Goal: Navigation & Orientation: Find specific page/section

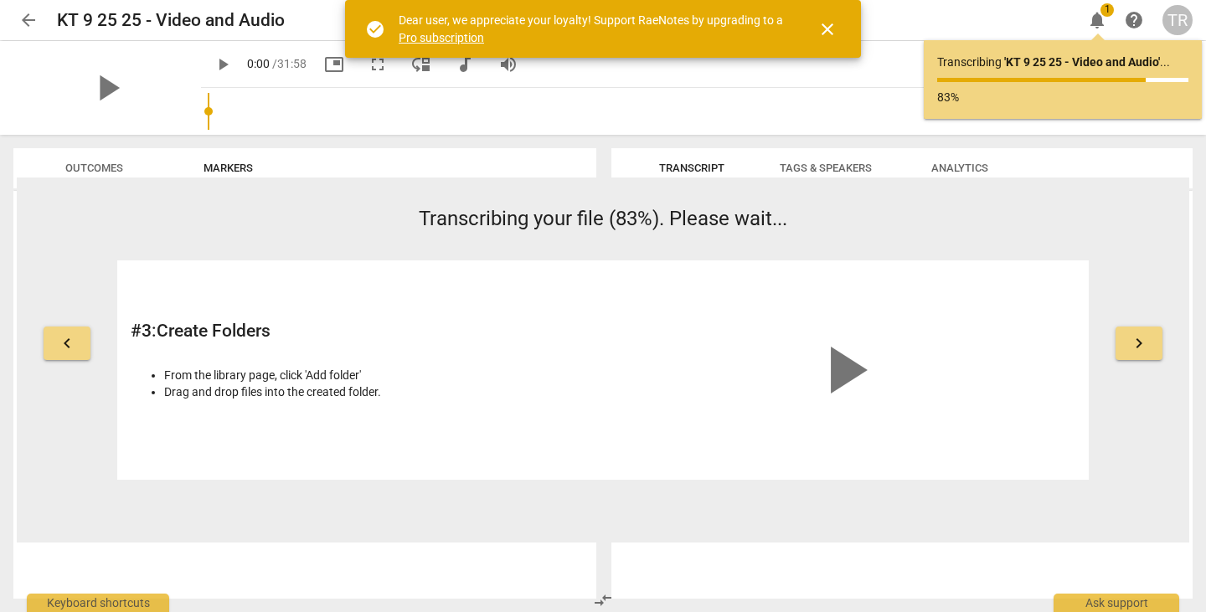
click at [830, 30] on span "close" at bounding box center [827, 29] width 20 height 20
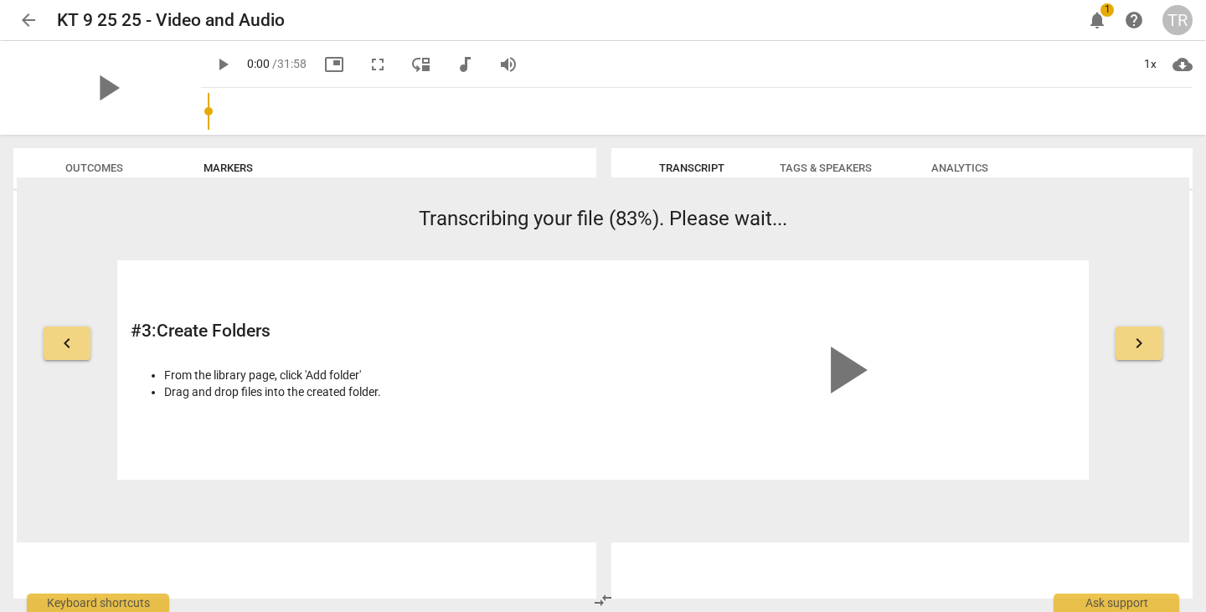
click at [1106, 14] on span "1" at bounding box center [1106, 9] width 13 height 13
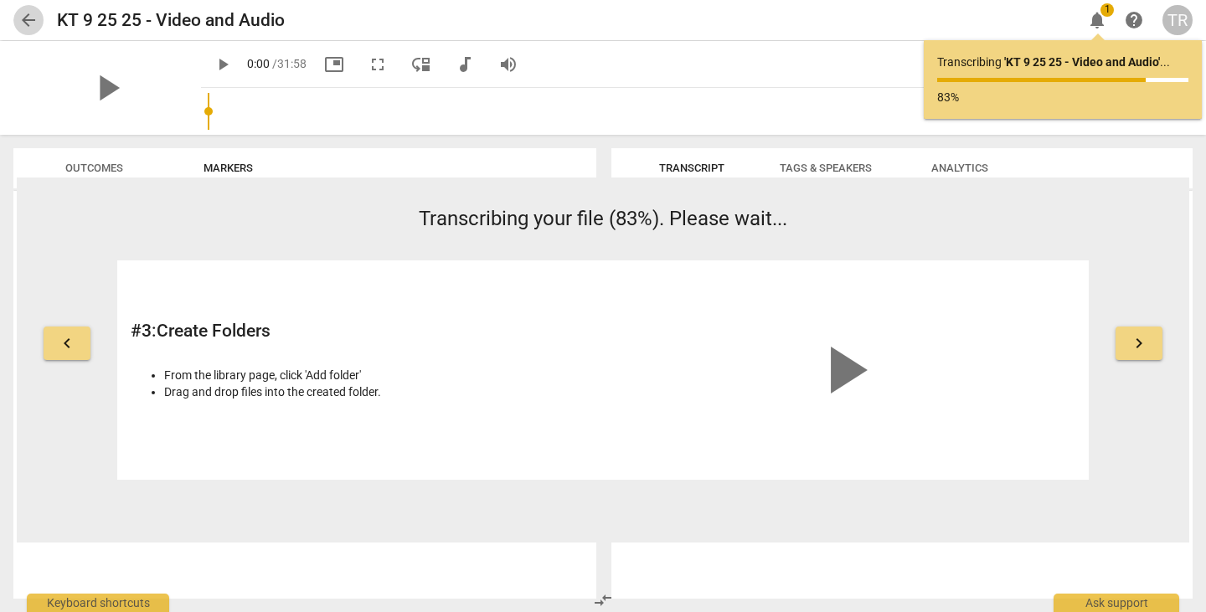
click at [22, 18] on span "arrow_back" at bounding box center [28, 20] width 20 height 20
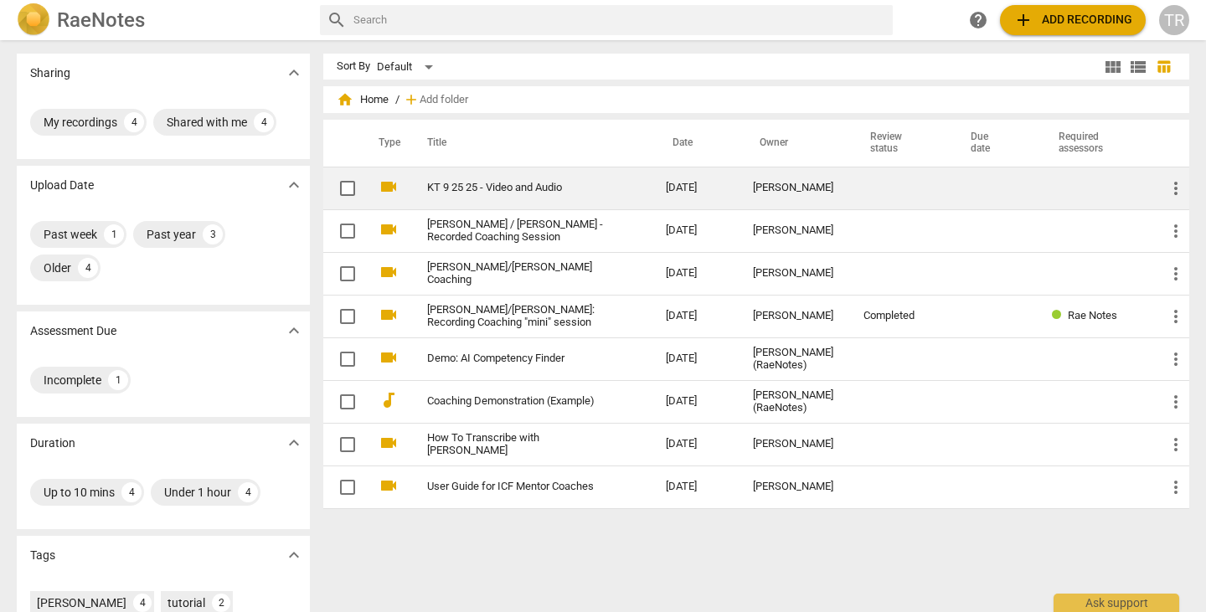
click at [460, 187] on link "KT 9 25 25 - Video and Audio" at bounding box center [516, 188] width 178 height 13
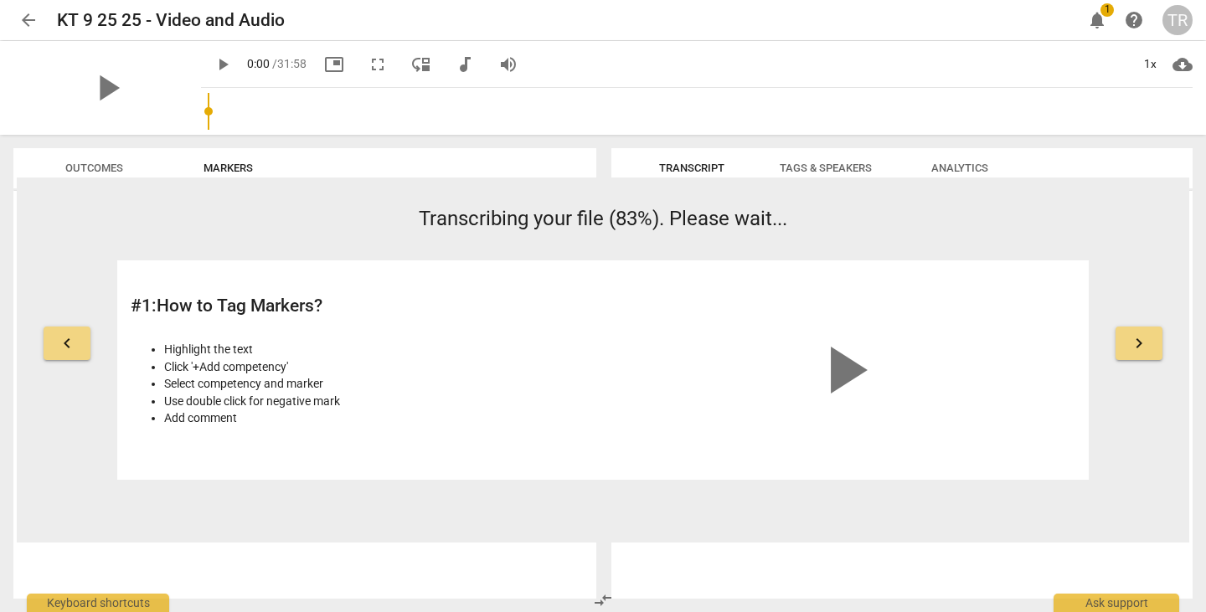
click at [34, 26] on span "arrow_back" at bounding box center [28, 20] width 20 height 20
